Goal: Task Accomplishment & Management: Manage account settings

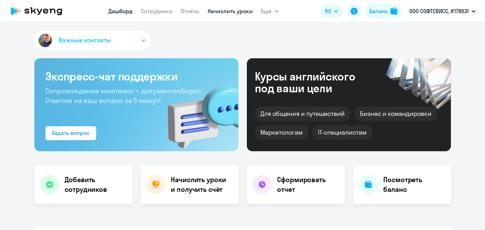
click at [216, 10] on link "Начислить уроки" at bounding box center [230, 11] width 45 height 7
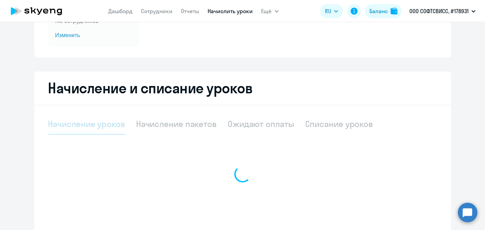
select select "10"
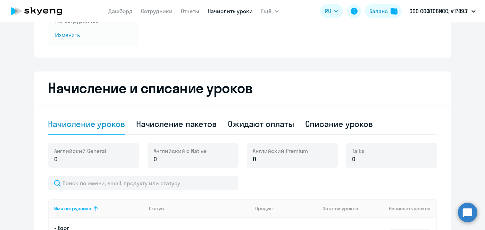
scroll to position [112, 0]
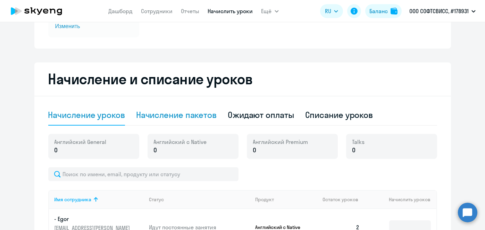
click at [189, 114] on div "Начисление пакетов" at bounding box center [176, 114] width 80 height 11
select select "10"
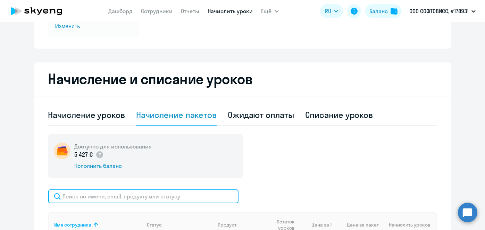
click at [172, 192] on input "text" at bounding box center [143, 196] width 190 height 14
paste input "Burnosau"
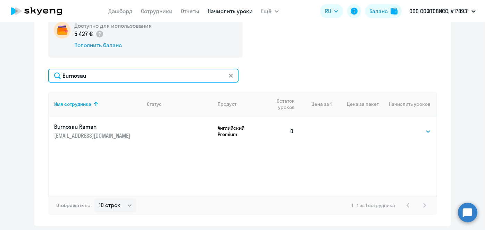
scroll to position [227, 0]
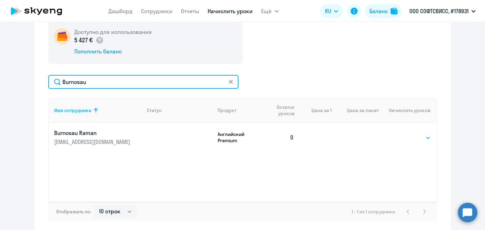
type input "Burnosau"
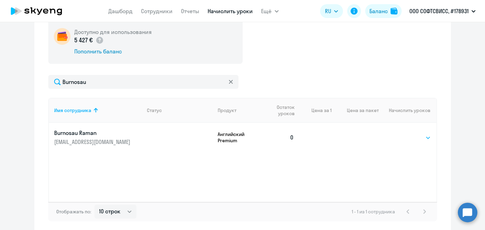
click at [416, 135] on select "Выбрать 8 16 32 64" at bounding box center [416, 138] width 28 height 8
select select "8"
click at [402, 134] on select "Выбрать 8 16 32 64" at bounding box center [416, 138] width 28 height 8
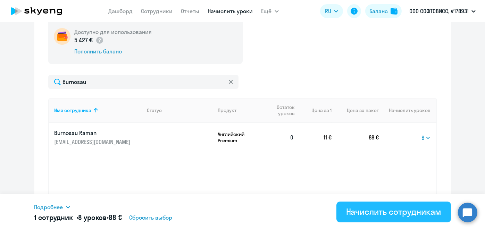
click at [403, 217] on button "Начислить сотрудникам" at bounding box center [393, 212] width 114 height 21
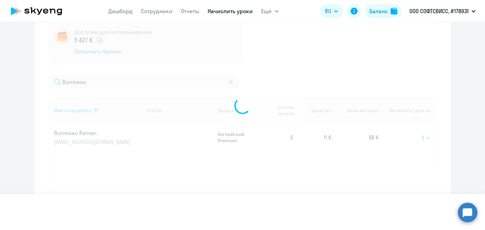
select select
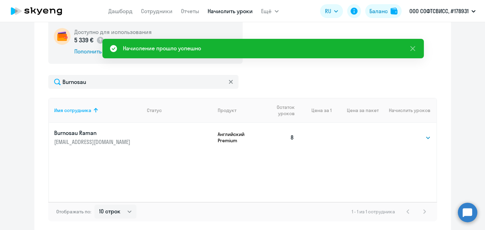
scroll to position [45, 0]
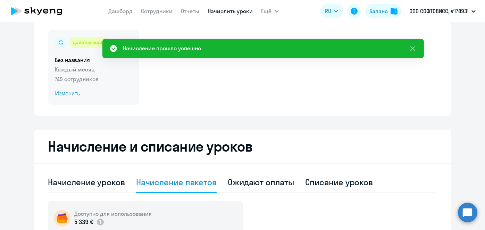
click at [70, 93] on span "Изменить" at bounding box center [93, 94] width 77 height 8
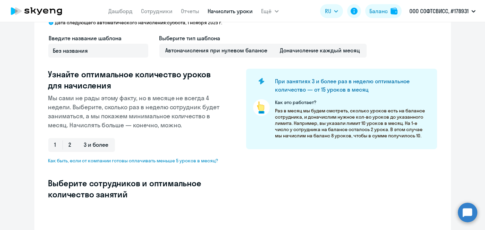
scroll to position [208, 0]
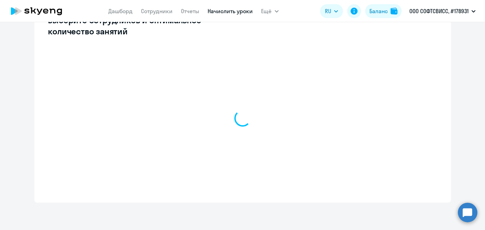
select select "10"
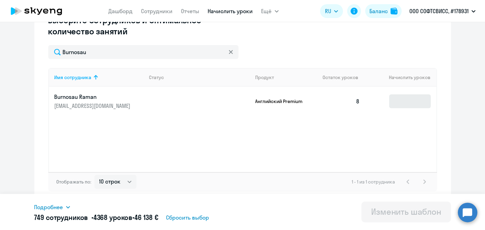
type input "Burnosau"
click at [408, 101] on input at bounding box center [410, 101] width 42 height 14
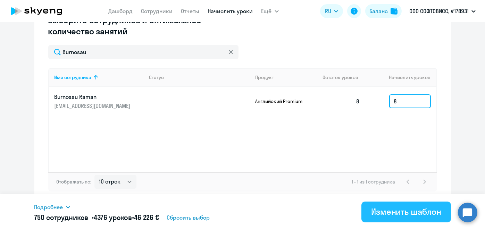
type input "8"
click at [408, 215] on div "Изменить шаблон" at bounding box center [406, 211] width 70 height 11
